Goal: Find contact information: Find contact information

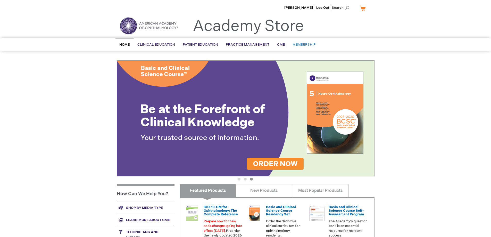
click at [302, 43] on span "Membership" at bounding box center [303, 44] width 23 height 4
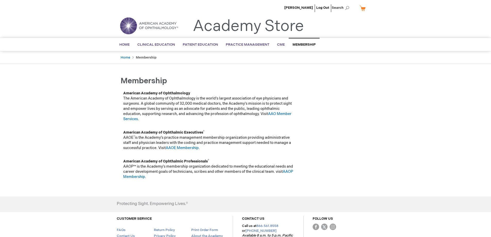
click at [297, 45] on span "Membership" at bounding box center [303, 44] width 23 height 4
click at [338, 8] on span "Search" at bounding box center [341, 8] width 20 height 10
click at [382, 22] on header "Mladen Busic Log Out Search My Cart CLOSE RECENTLY ADDED ITEM(S) Close There ar…" at bounding box center [245, 19] width 491 height 38
click at [339, 8] on span "Search" at bounding box center [341, 8] width 20 height 10
click at [396, 22] on header "Mladen Busic Log Out Search My Cart CLOSE RECENTLY ADDED ITEM(S) Close There ar…" at bounding box center [245, 19] width 491 height 38
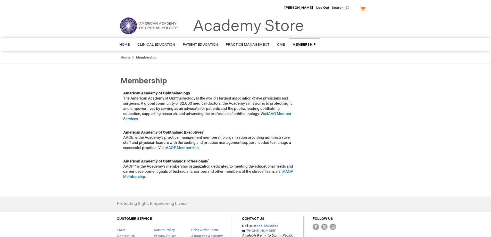
click at [305, 46] on span "Membership" at bounding box center [303, 44] width 23 height 4
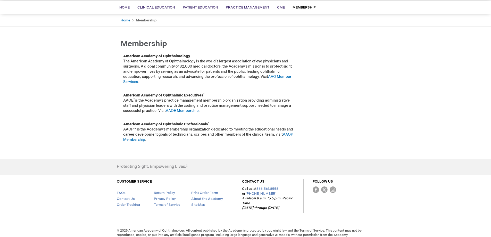
scroll to position [41, 0]
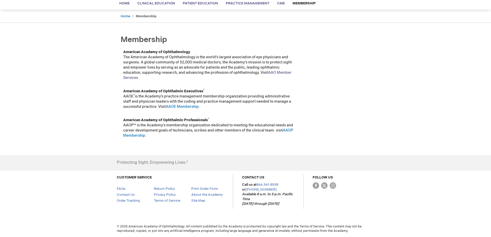
click at [280, 72] on link "AAO Member Services" at bounding box center [207, 75] width 168 height 10
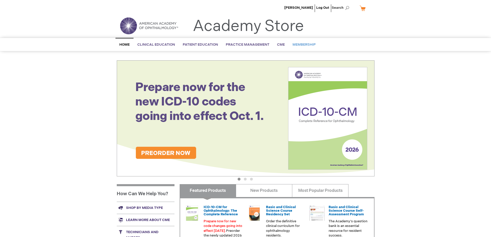
click at [300, 43] on span "Membership" at bounding box center [303, 44] width 23 height 4
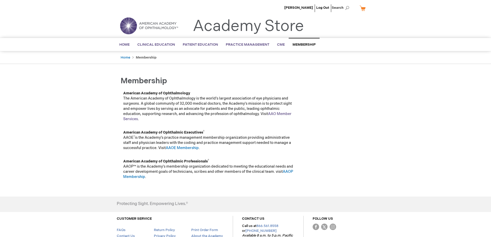
click at [129, 118] on link "AAO Member Services" at bounding box center [207, 117] width 168 height 10
